Goal: Check status: Check status

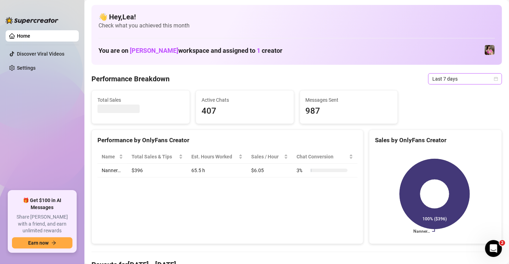
click at [488, 84] on div "Last 7 days" at bounding box center [465, 78] width 74 height 11
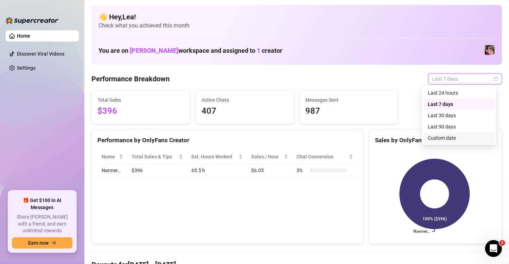
click at [467, 138] on div "Custom date" at bounding box center [459, 138] width 63 height 8
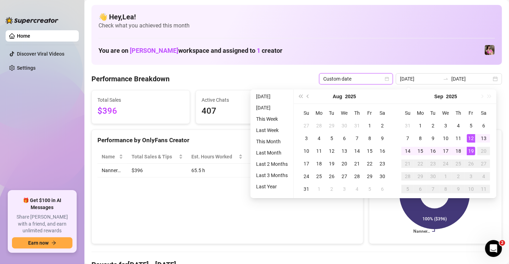
type input "[DATE]"
click at [472, 152] on div "19" at bounding box center [471, 151] width 8 height 8
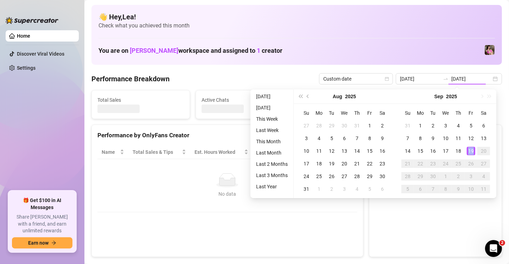
type input "[DATE]"
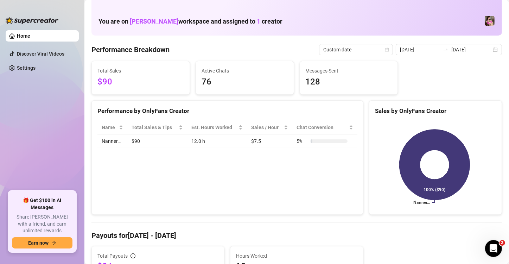
scroll to position [12, 0]
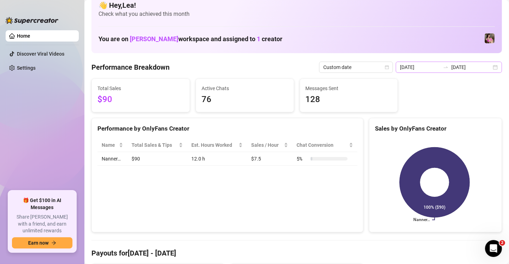
click at [493, 68] on div "2025-09-19 2025-09-19" at bounding box center [449, 67] width 106 height 11
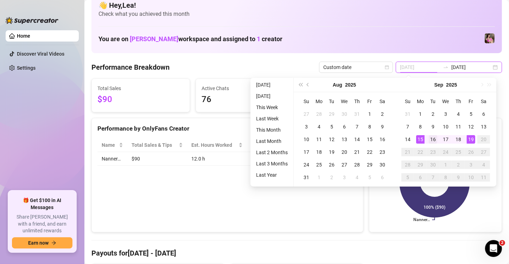
type input "2025-09-16"
click at [431, 138] on div "16" at bounding box center [433, 139] width 8 height 8
type input "[DATE]"
click at [468, 139] on div "19" at bounding box center [471, 139] width 8 height 8
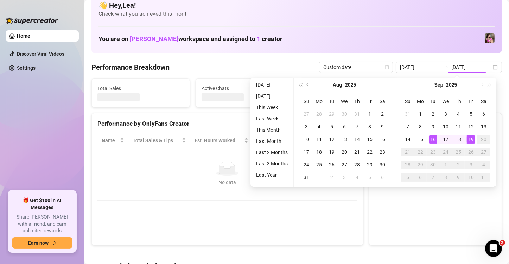
type input "2025-09-16"
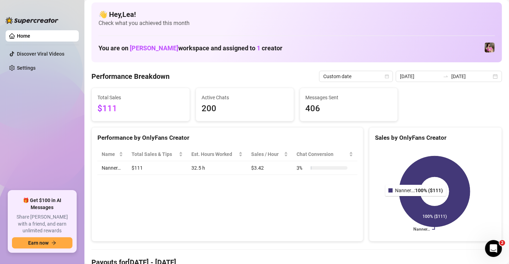
scroll to position [0, 0]
